Goal: Use online tool/utility: Utilize a website feature to perform a specific function

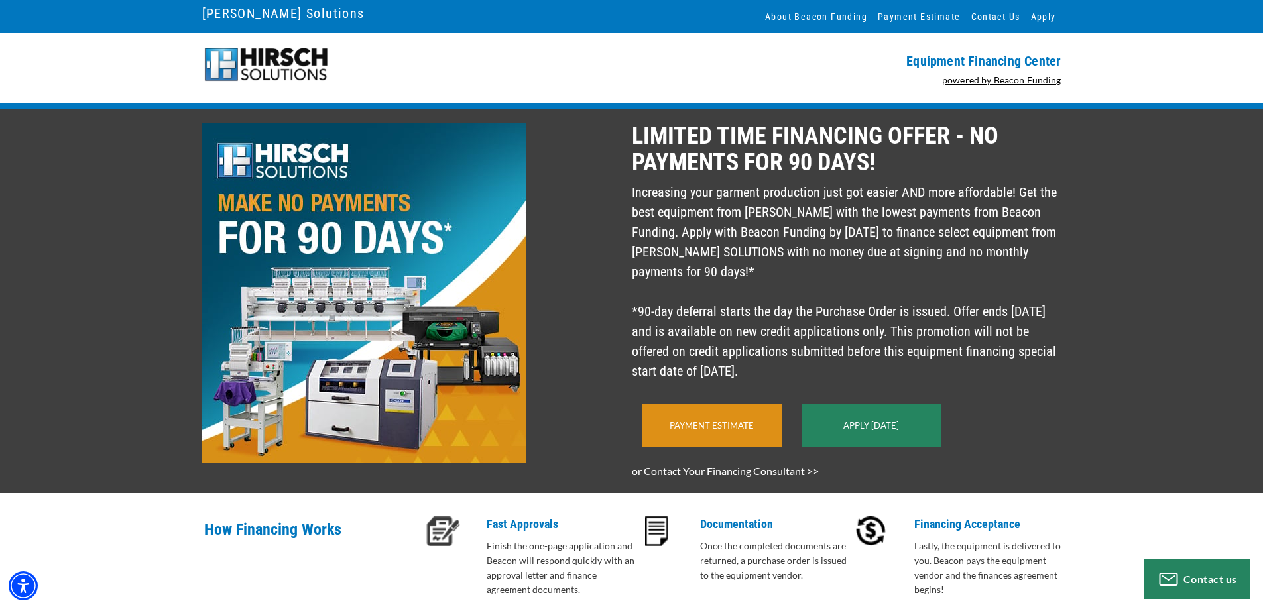
click at [728, 431] on link "Payment Estimate" at bounding box center [711, 425] width 84 height 11
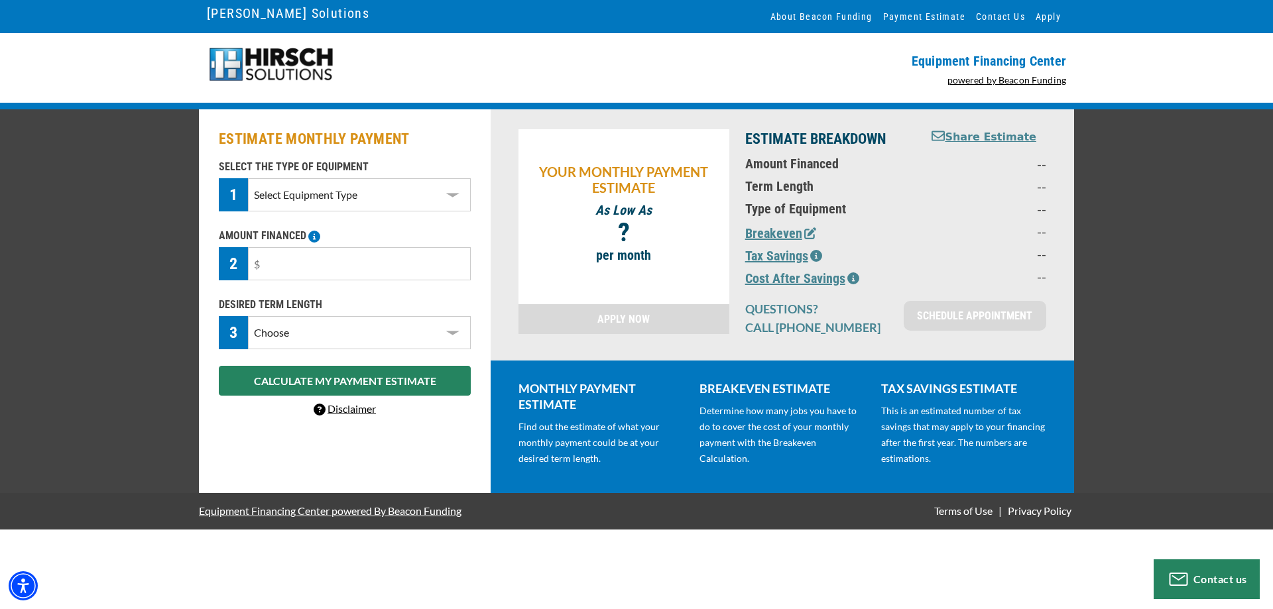
click at [345, 202] on select "Select Equipment Type DTG Printing Embroidery Screen Printing Software and Auto…" at bounding box center [359, 194] width 223 height 33
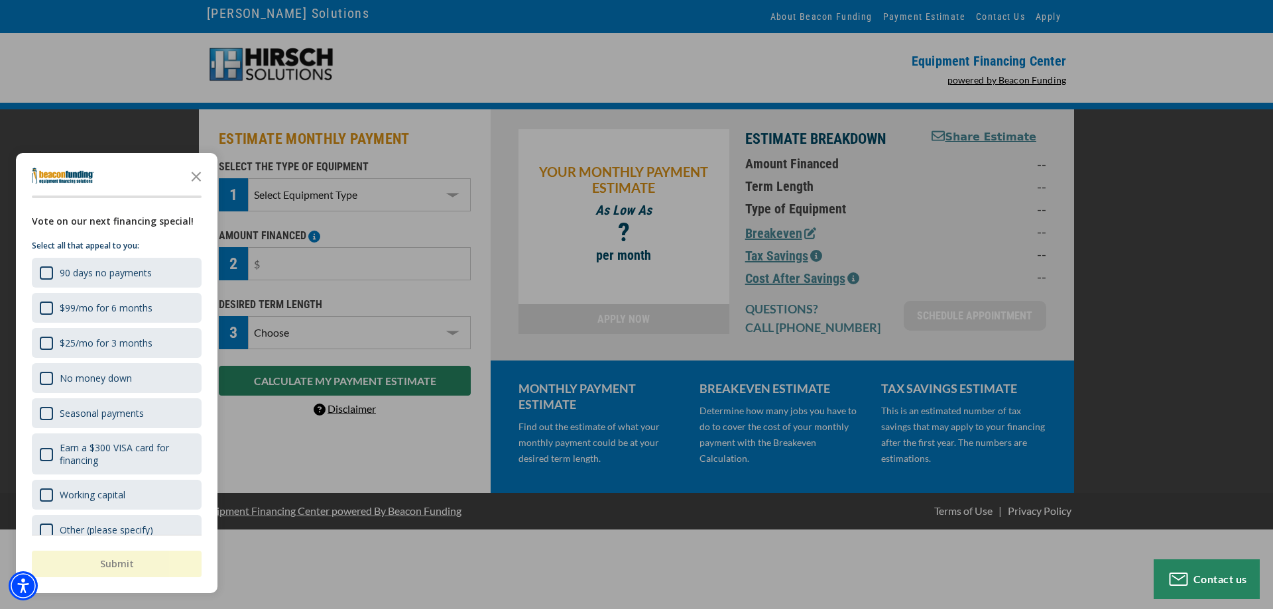
select select "1"
click at [248, 178] on select "Select Equipment Type DTG Printing Embroidery Screen Printing Software and Auto…" at bounding box center [359, 194] width 223 height 33
click at [201, 176] on icon "Close the survey" at bounding box center [196, 175] width 27 height 27
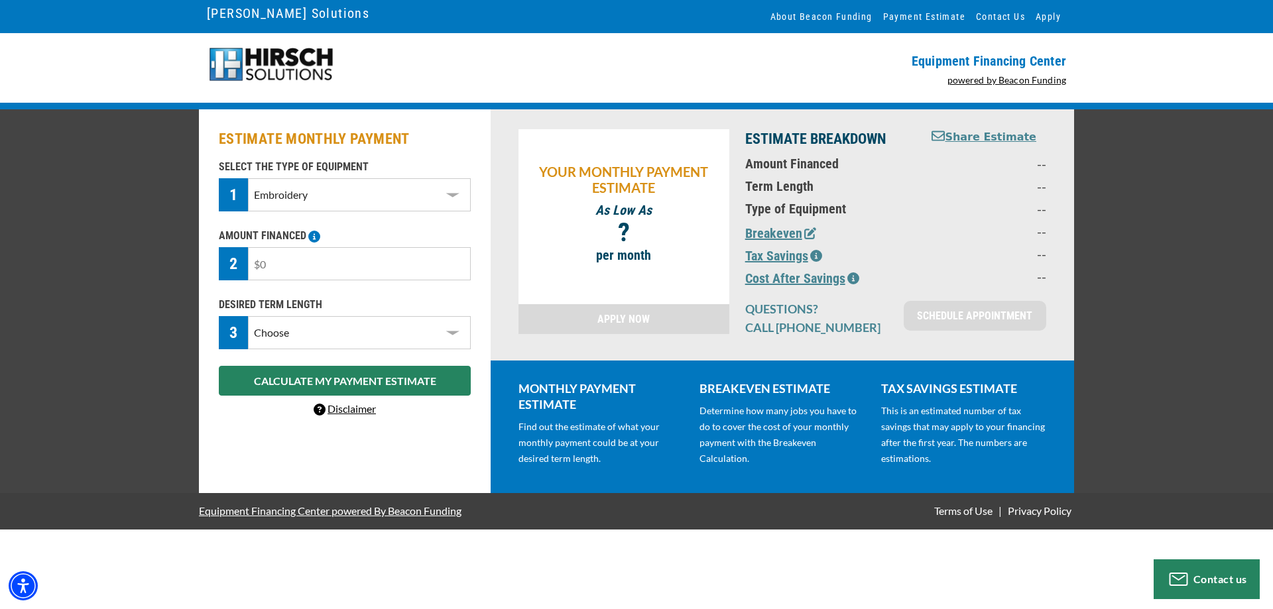
click at [362, 270] on input "text" at bounding box center [359, 263] width 223 height 33
click at [363, 196] on select "Select Equipment Type DTG Printing Embroidery Screen Printing Software and Auto…" at bounding box center [359, 194] width 223 height 33
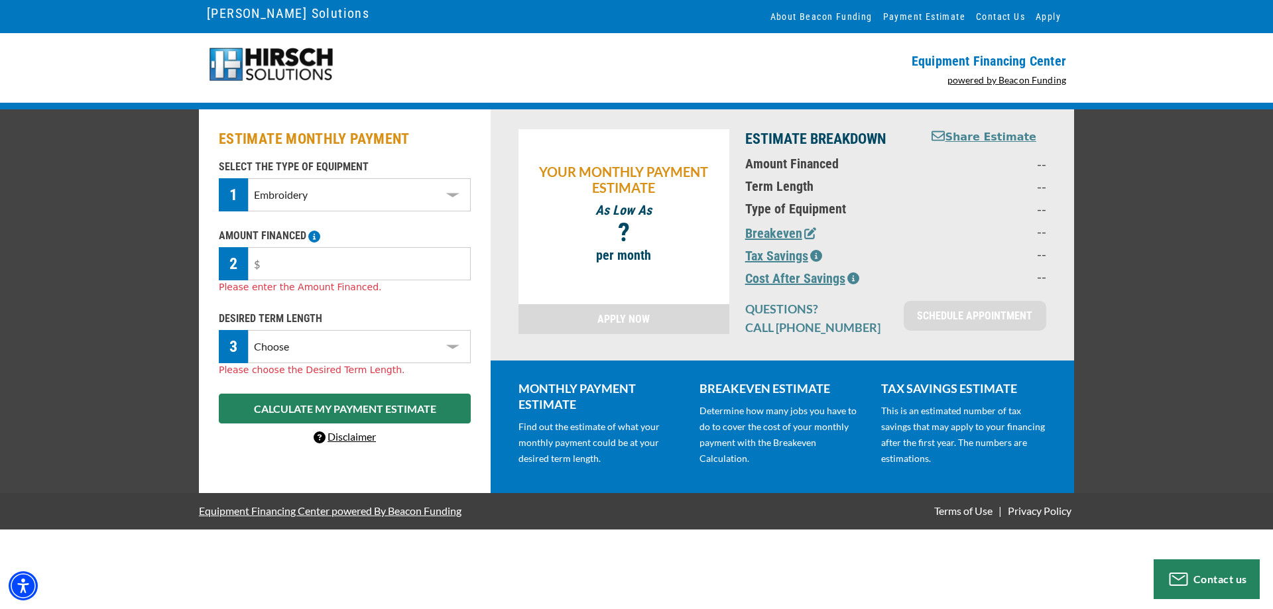
click at [363, 196] on select "Select Equipment Type DTG Printing Embroidery Screen Printing Software and Auto…" at bounding box center [359, 194] width 223 height 33
click at [349, 353] on select "Choose 36 Months 48 Months 60 Months" at bounding box center [359, 346] width 223 height 33
select select "48"
click at [248, 330] on select "Choose 36 Months 48 Months 60 Months" at bounding box center [359, 346] width 223 height 33
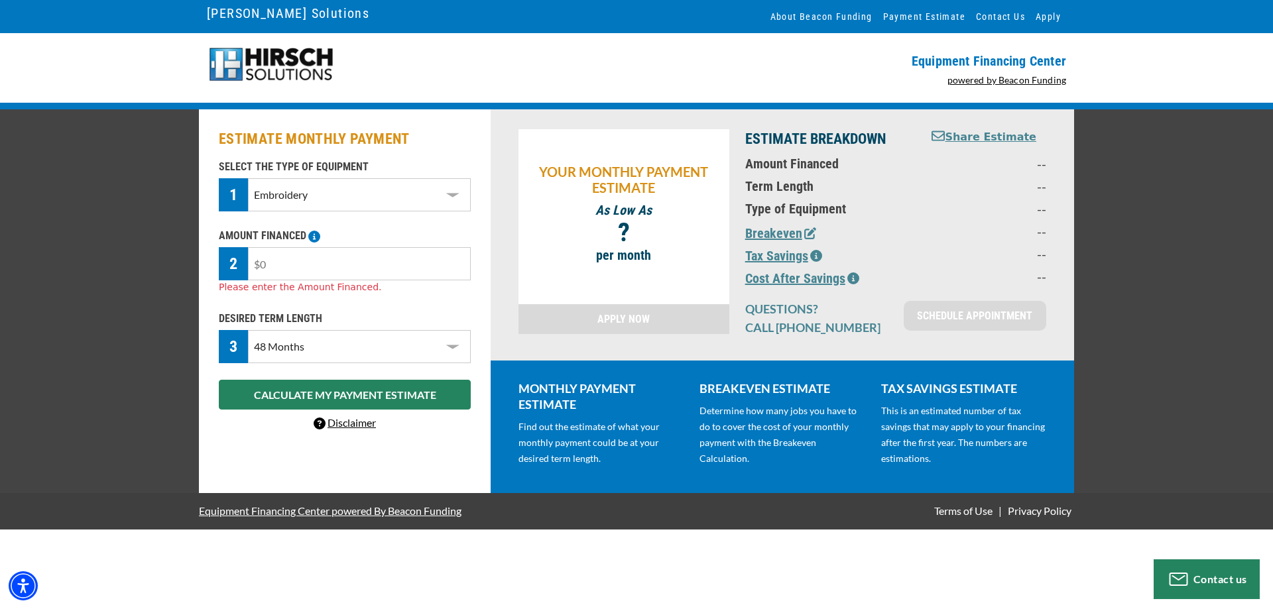
click at [310, 270] on input "text" at bounding box center [359, 263] width 223 height 33
type input "$7,000"
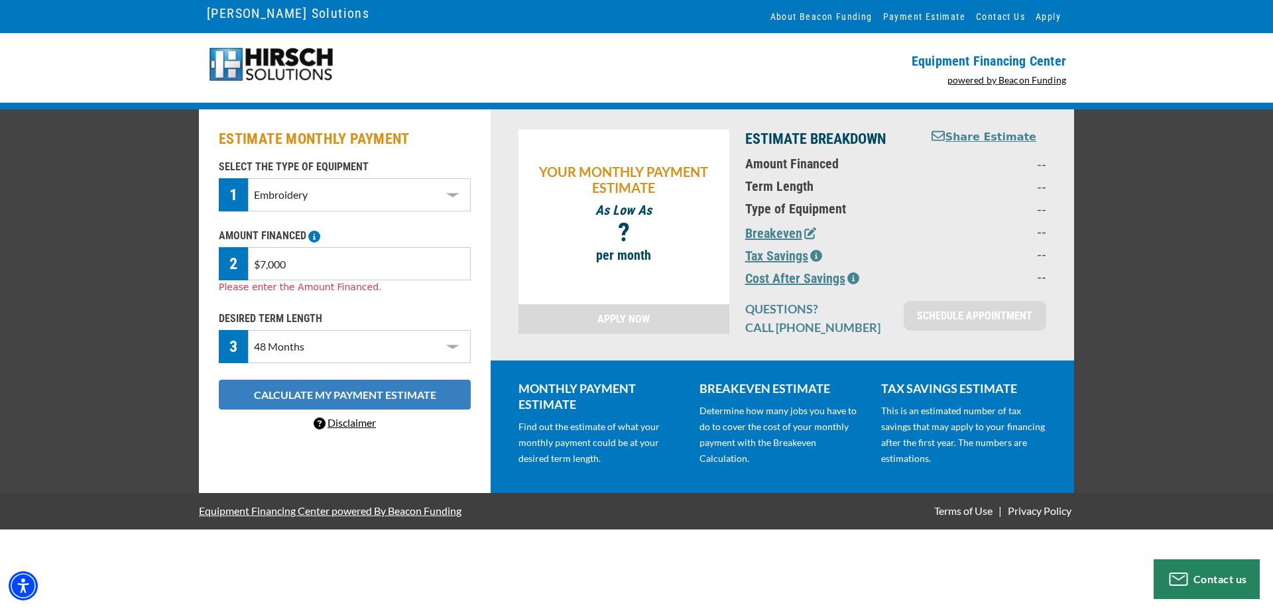
click at [300, 395] on button "CALCULATE MY PAYMENT ESTIMATE" at bounding box center [345, 395] width 252 height 30
